Goal: Task Accomplishment & Management: Manage account settings

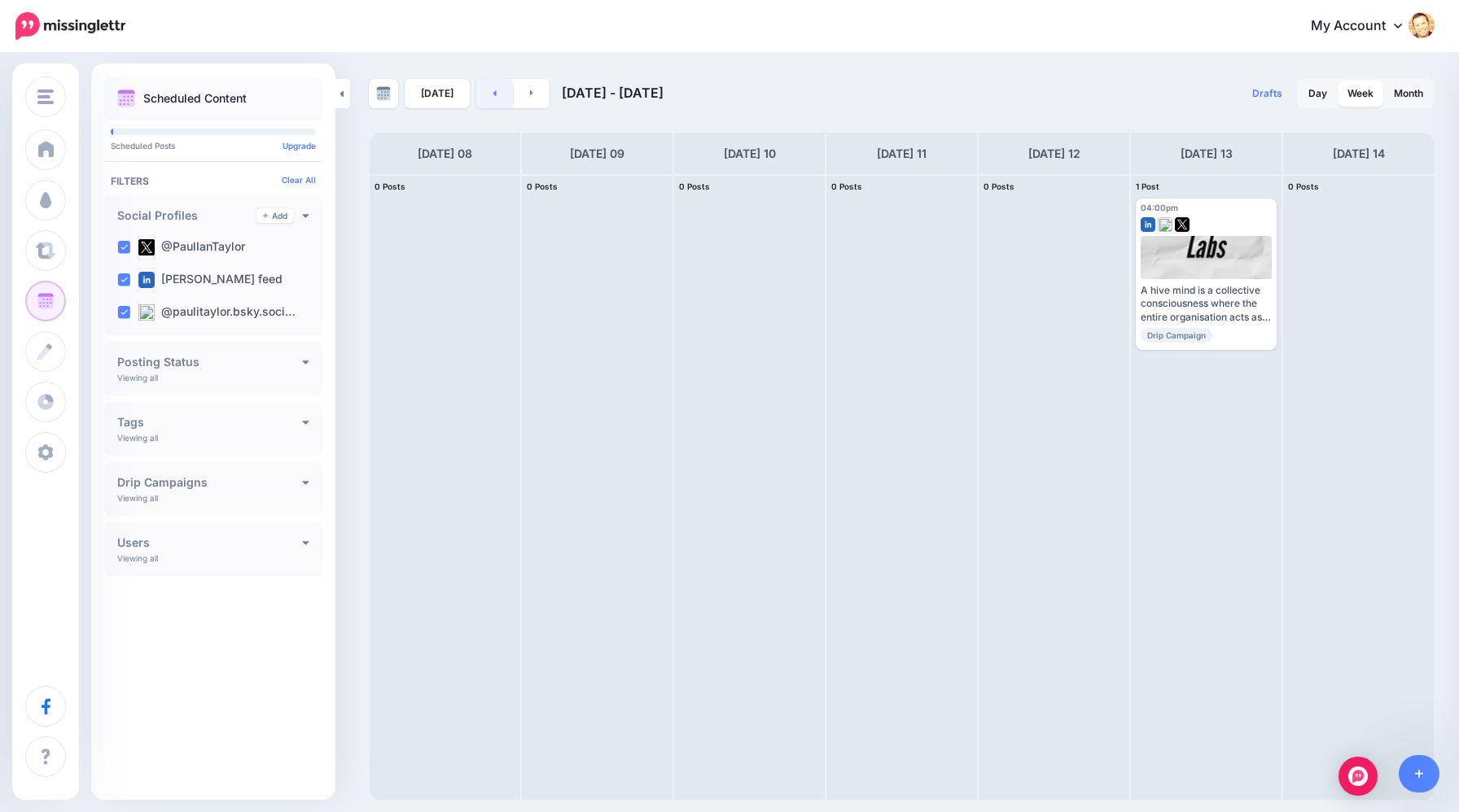
click at [487, 96] on link at bounding box center [495, 94] width 37 height 30
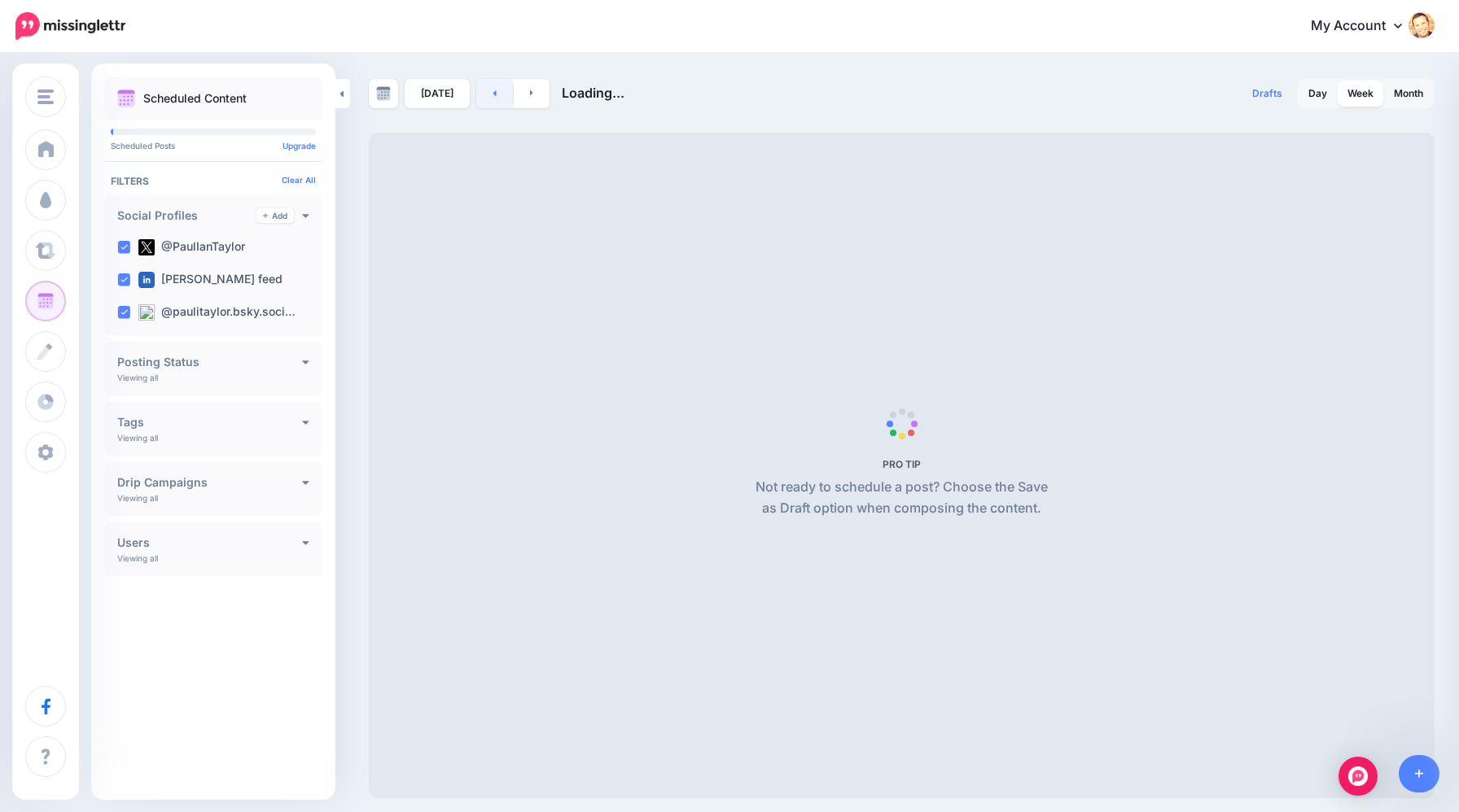
click at [487, 96] on link at bounding box center [495, 94] width 37 height 30
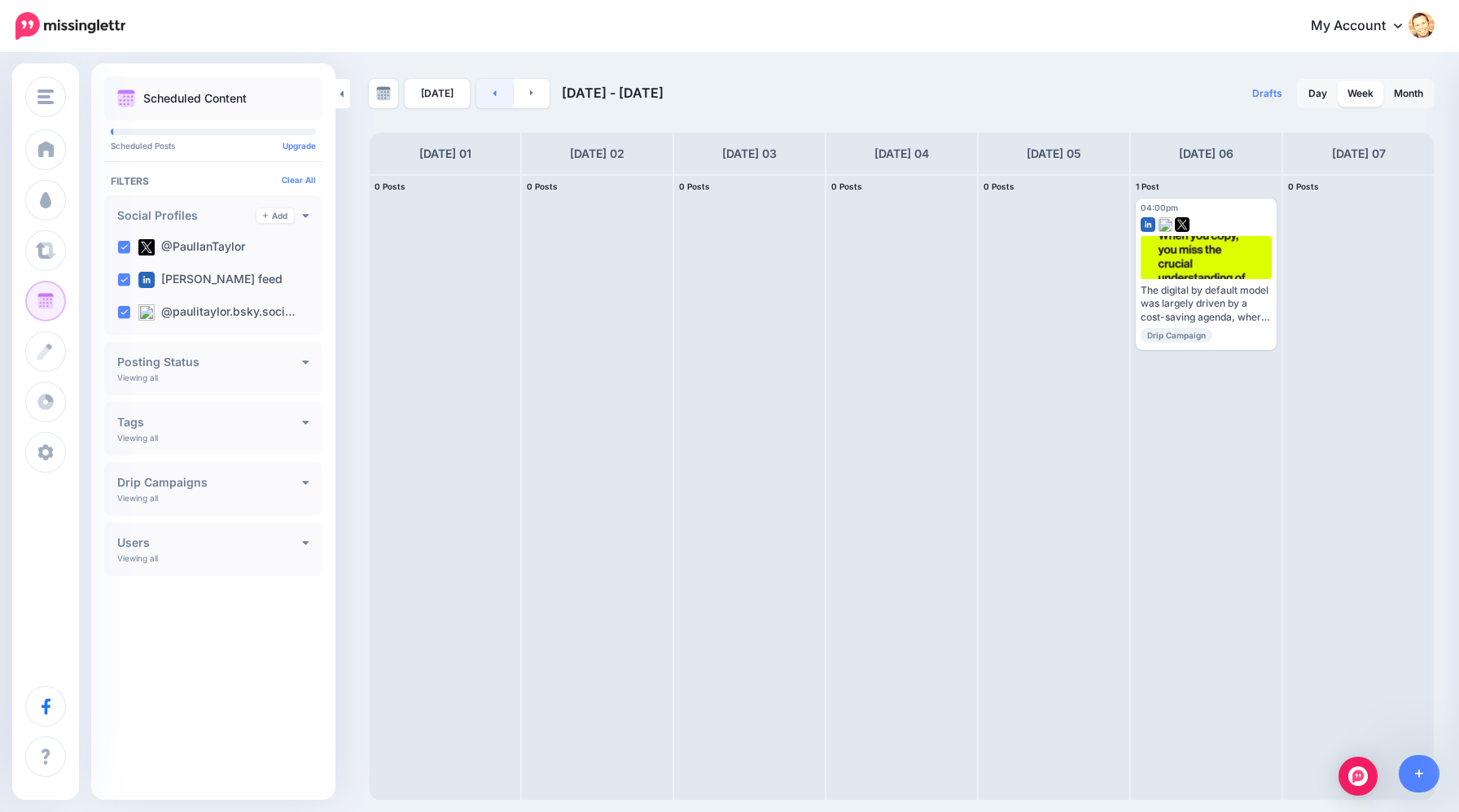
click at [493, 96] on icon at bounding box center [495, 93] width 4 height 10
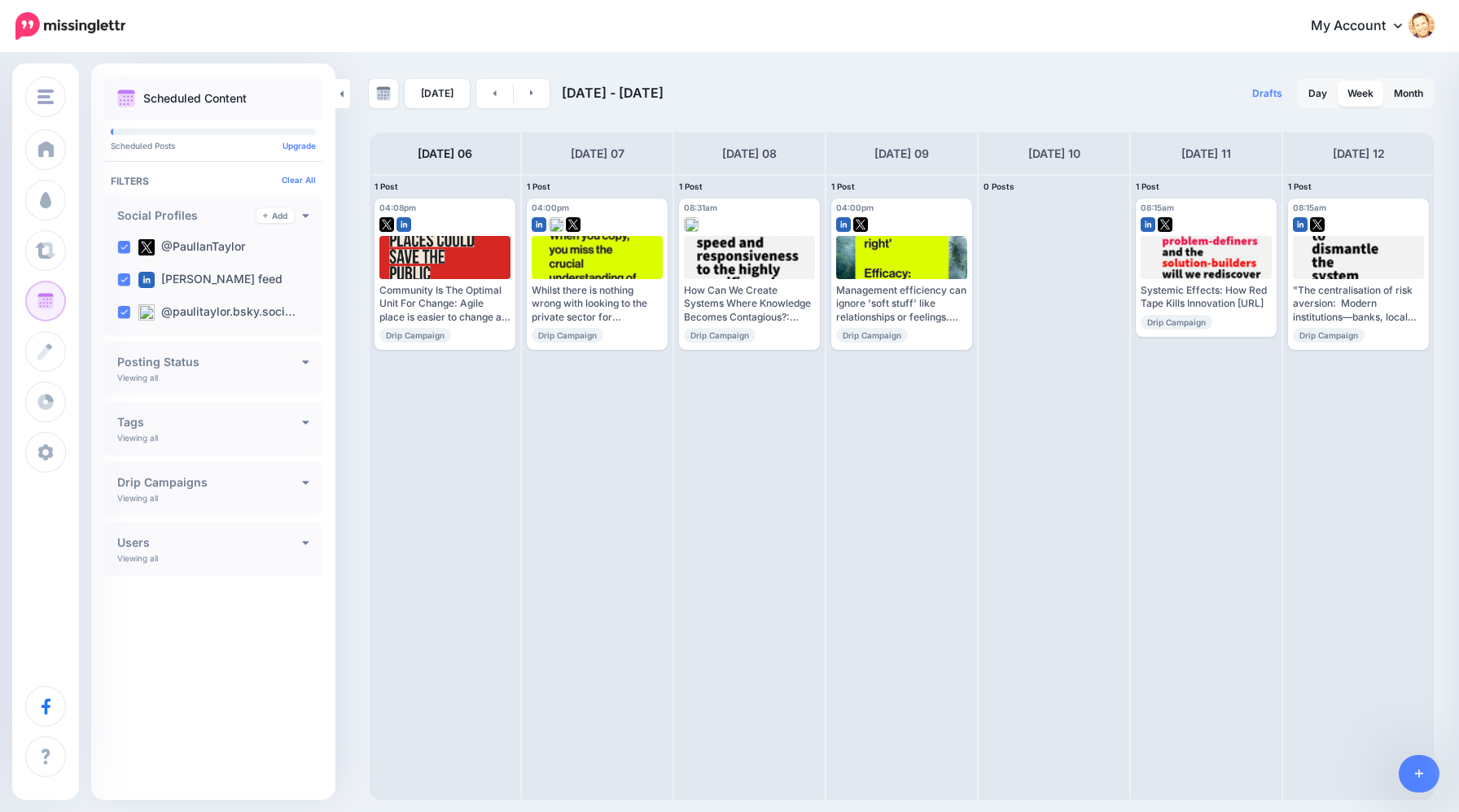
click at [493, 96] on icon at bounding box center [495, 93] width 4 height 10
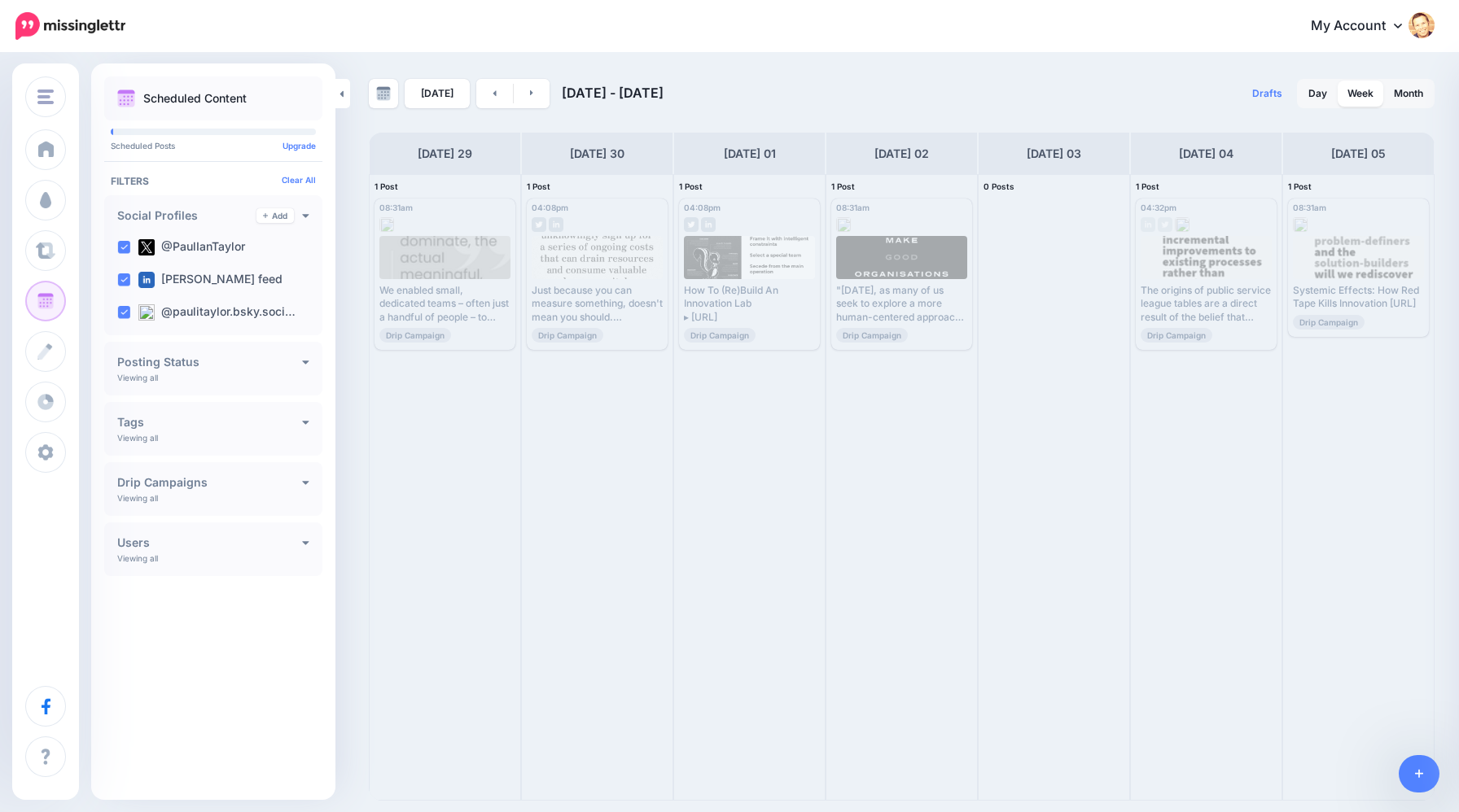
click at [493, 96] on icon at bounding box center [495, 93] width 4 height 10
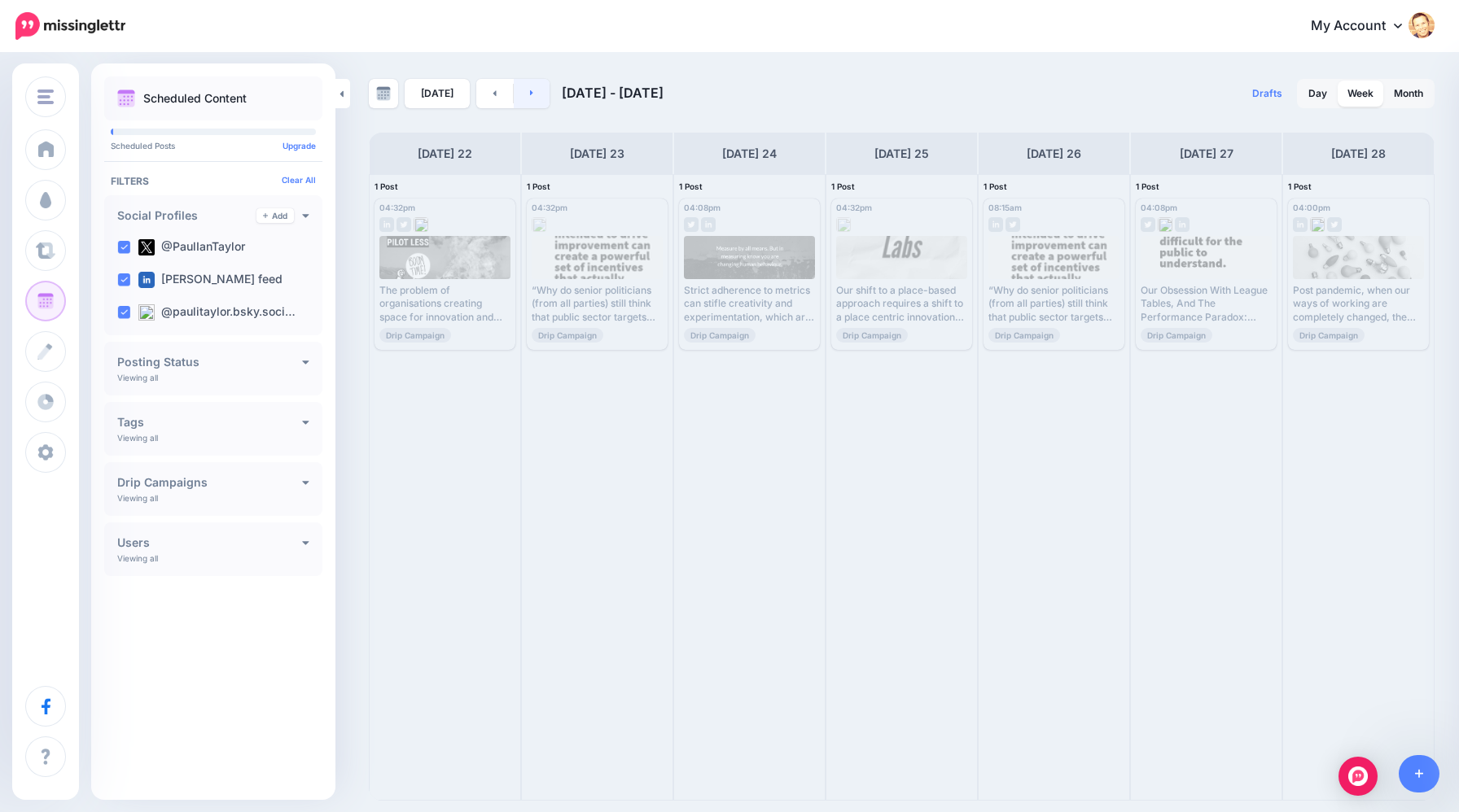
click at [529, 100] on link at bounding box center [532, 94] width 37 height 30
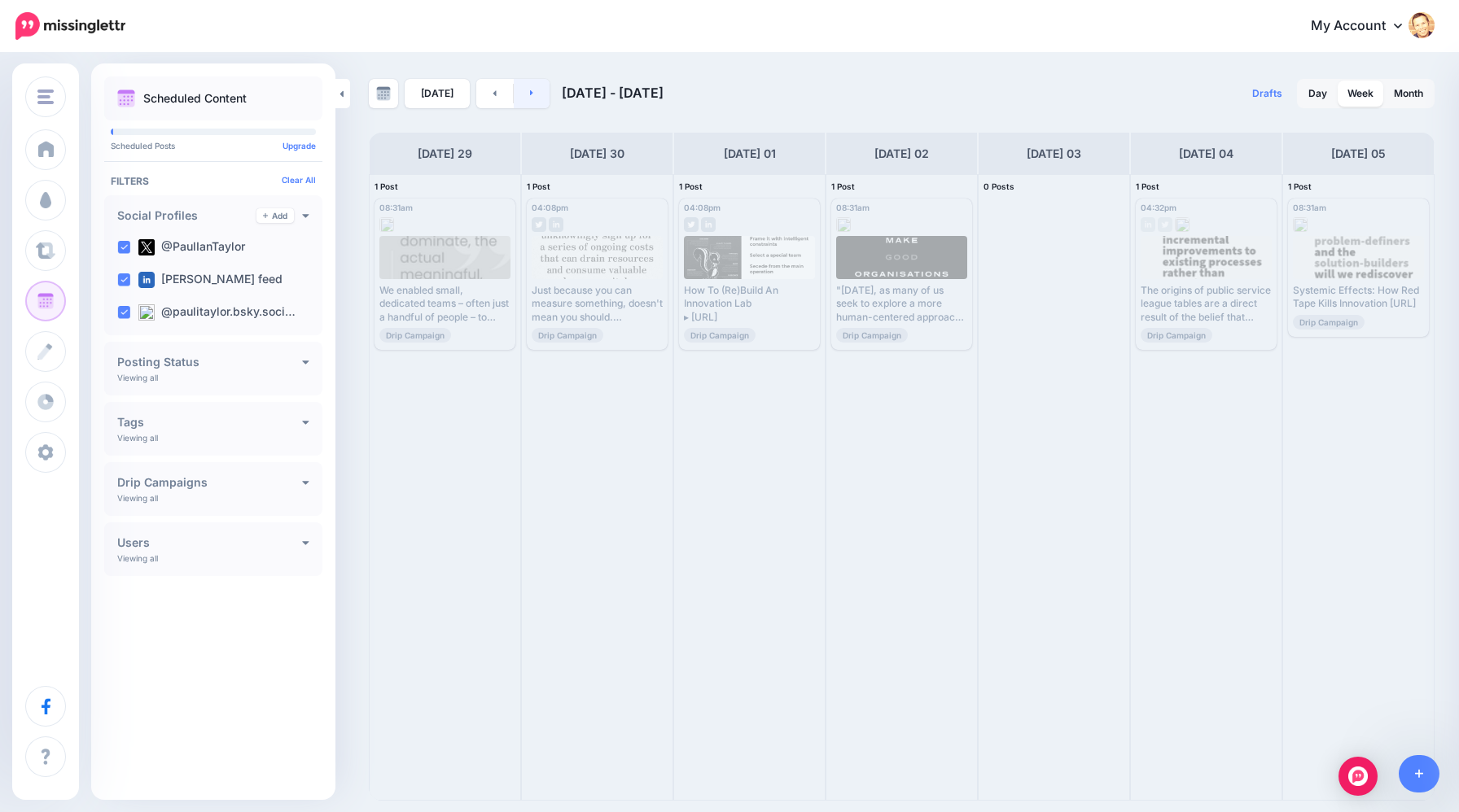
click at [529, 100] on link at bounding box center [532, 94] width 37 height 30
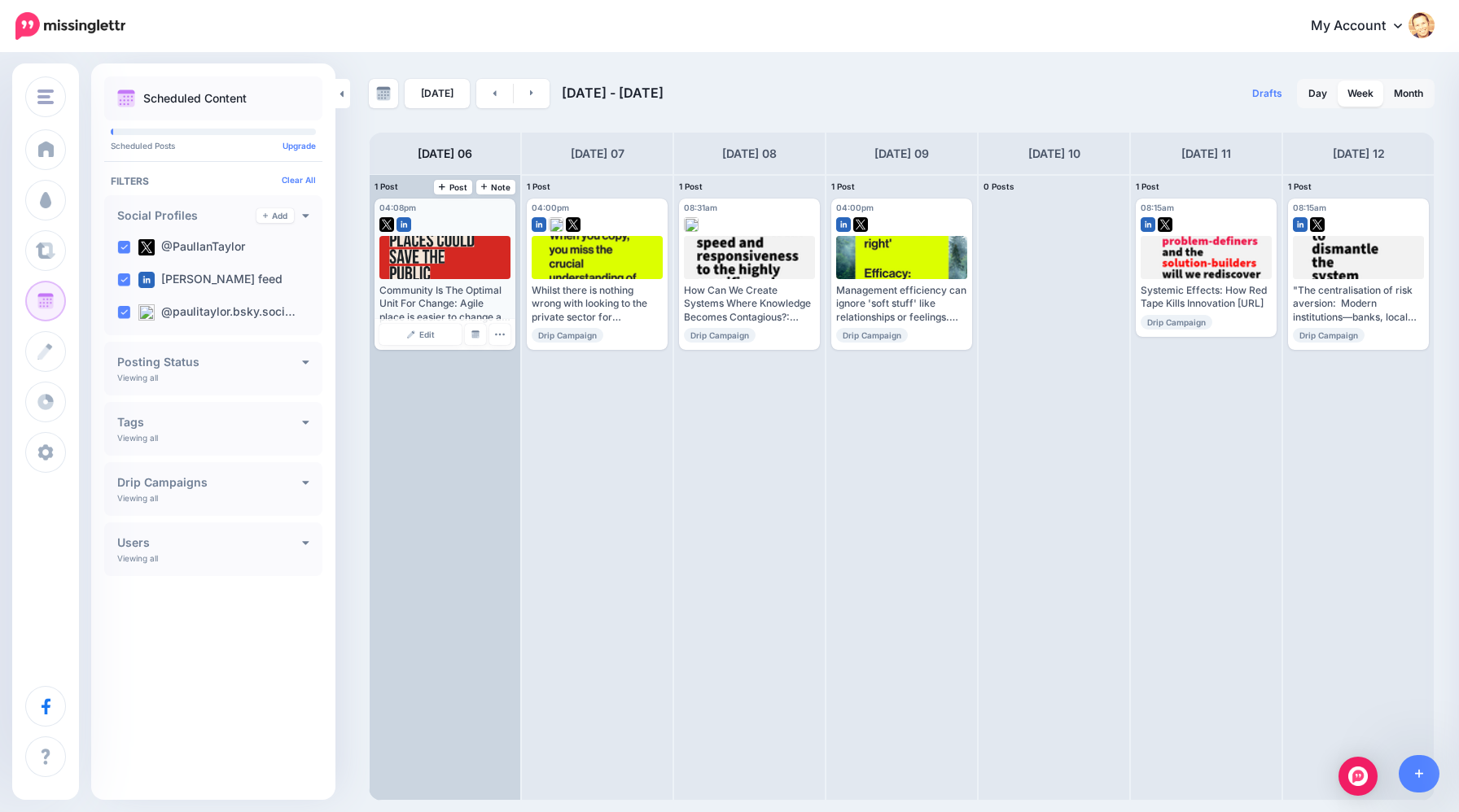
click at [407, 209] on span "04:08pm" at bounding box center [398, 208] width 37 height 10
click at [422, 333] on span "Edit" at bounding box center [426, 334] width 16 height 8
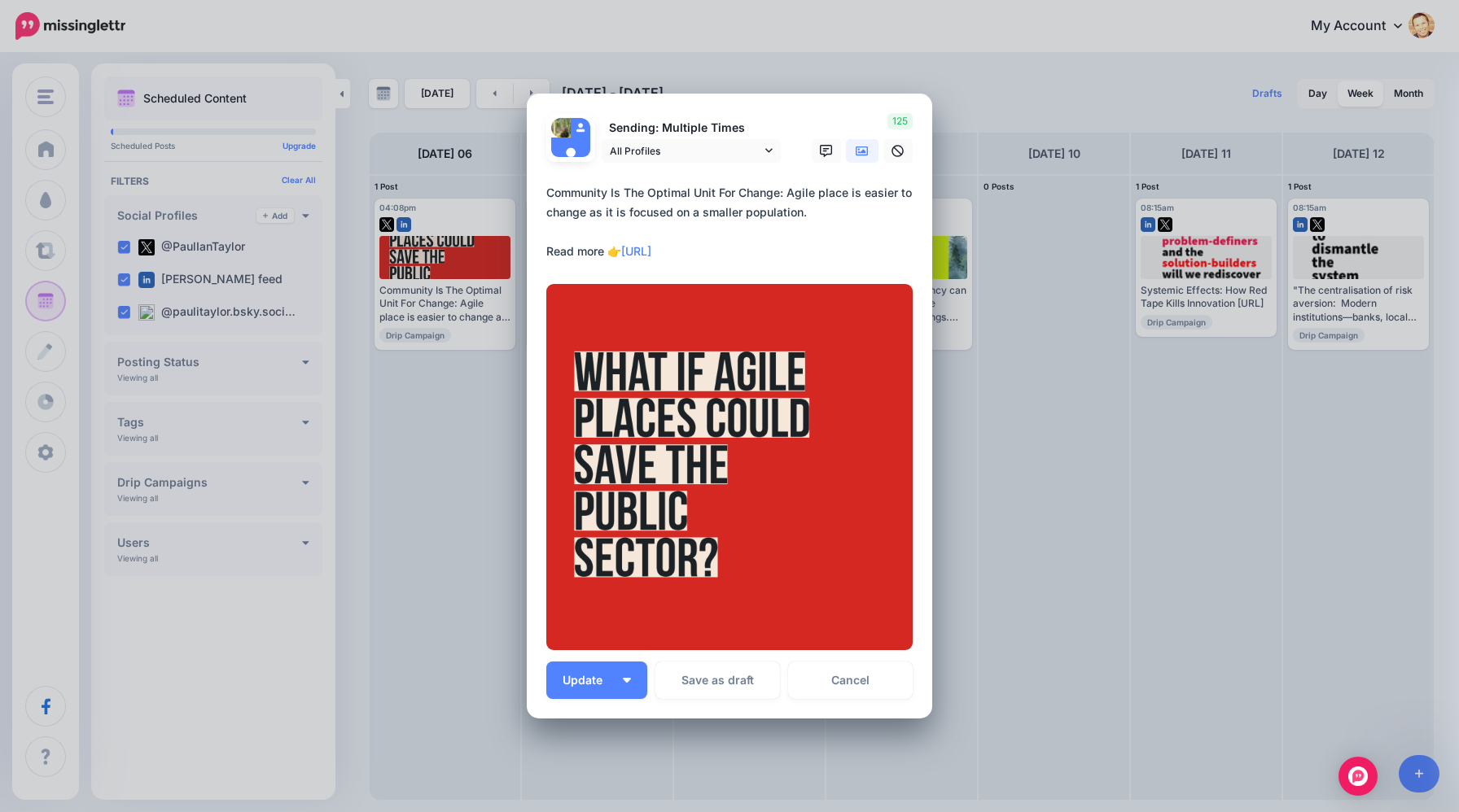
click at [720, 56] on div "Edit Post Loading Sending: Multiple Times All Profiles" at bounding box center [730, 406] width 1459 height 812
click at [858, 682] on link "Cancel" at bounding box center [850, 681] width 125 height 38
